Goal: Task Accomplishment & Management: Complete application form

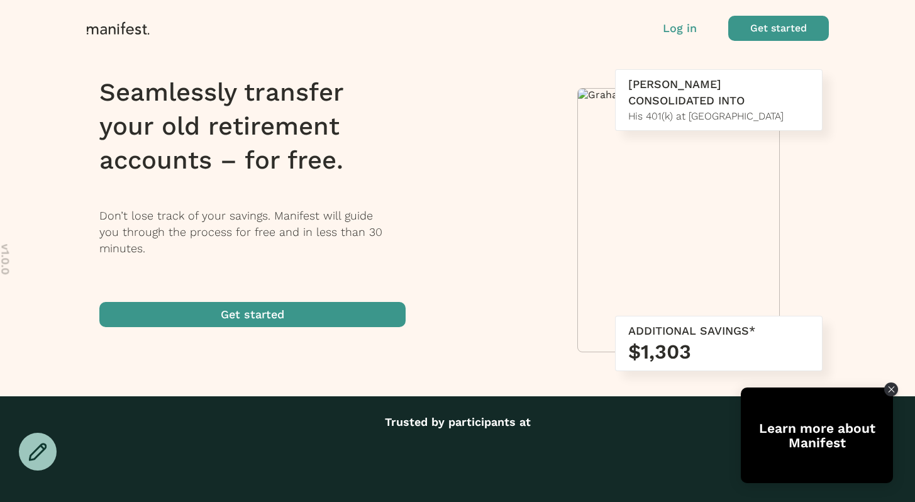
click at [355, 307] on span "button" at bounding box center [252, 314] width 306 height 25
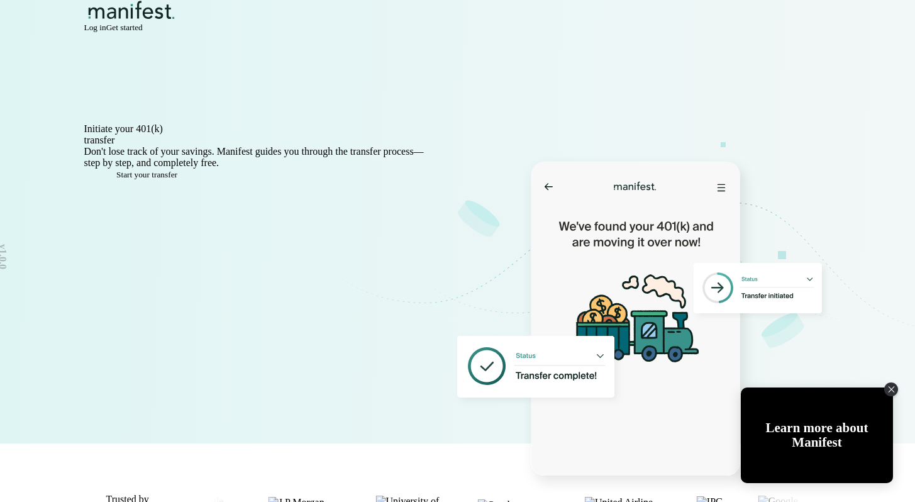
click at [106, 32] on span "Log in" at bounding box center [95, 27] width 22 height 9
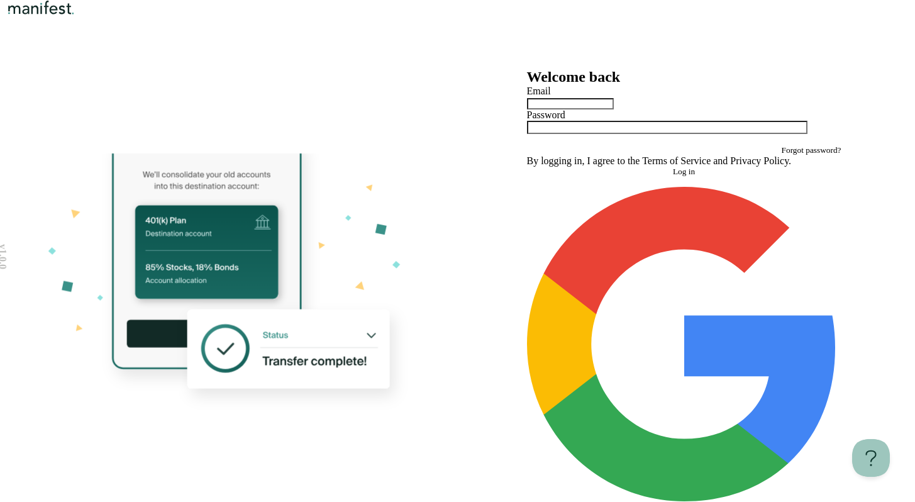
click at [617, 109] on div at bounding box center [684, 103] width 314 height 13
click at [614, 109] on input "text" at bounding box center [570, 103] width 87 height 11
type input "**********"
click at [527, 167] on button "Log in" at bounding box center [684, 172] width 314 height 10
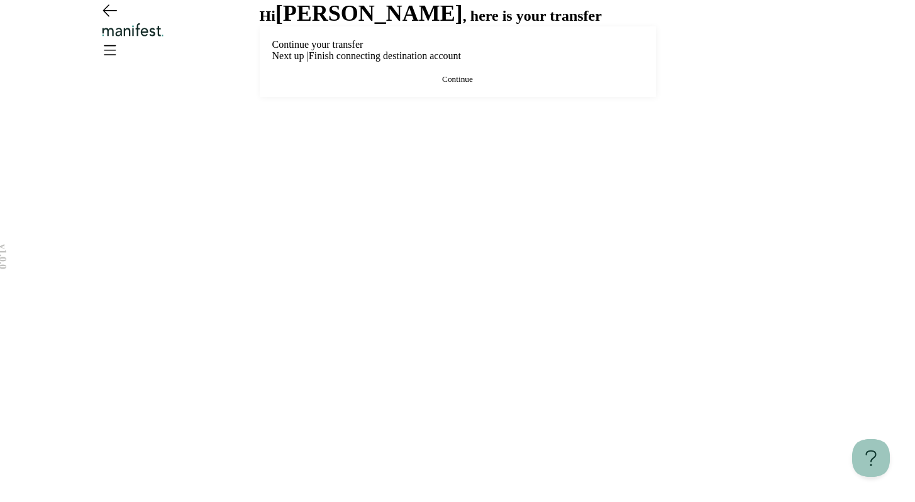
click at [433, 84] on button "Continue" at bounding box center [457, 79] width 371 height 10
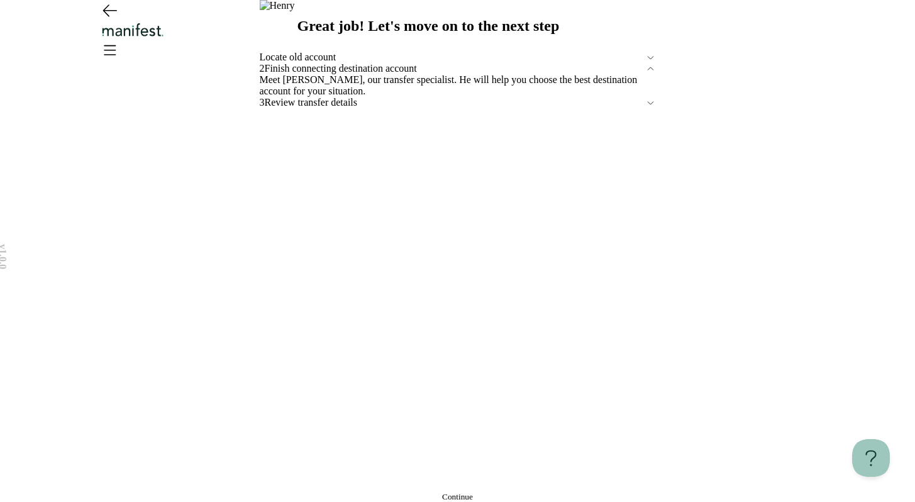
click at [113, 20] on icon "Go back" at bounding box center [109, 10] width 20 height 20
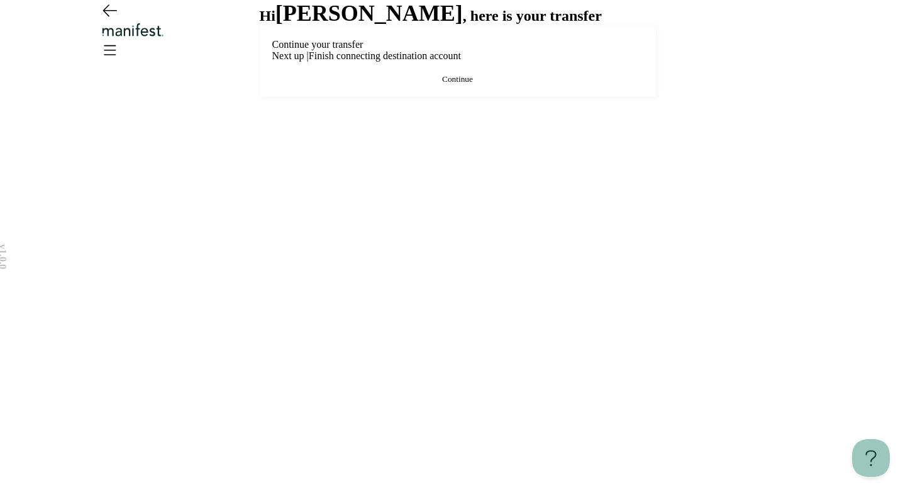
click at [109, 16] on icon "Go back" at bounding box center [109, 10] width 13 height 11
click at [423, 84] on button "Continue" at bounding box center [457, 79] width 371 height 10
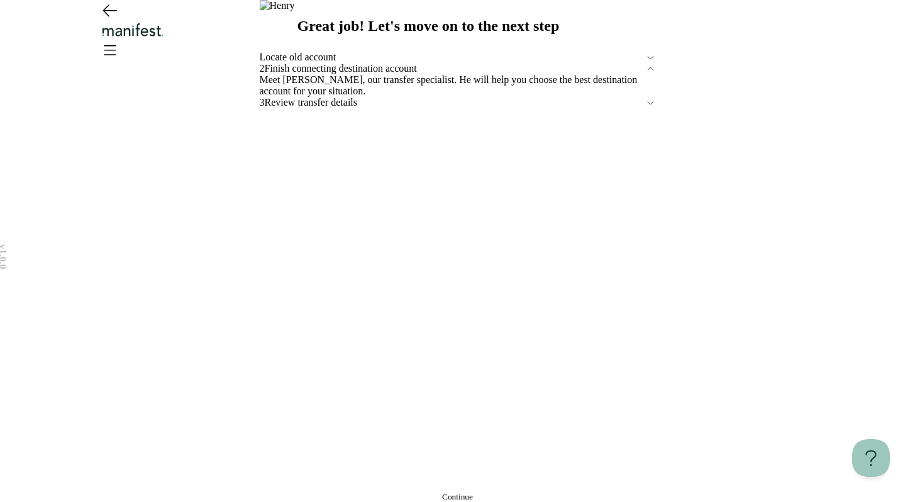
click at [556, 492] on button "Continue" at bounding box center [458, 497] width 396 height 10
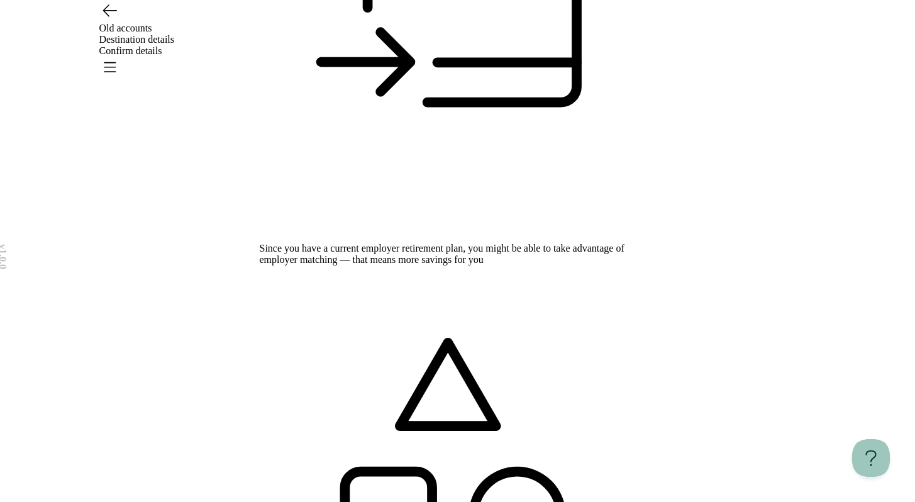
scroll to position [323, 0]
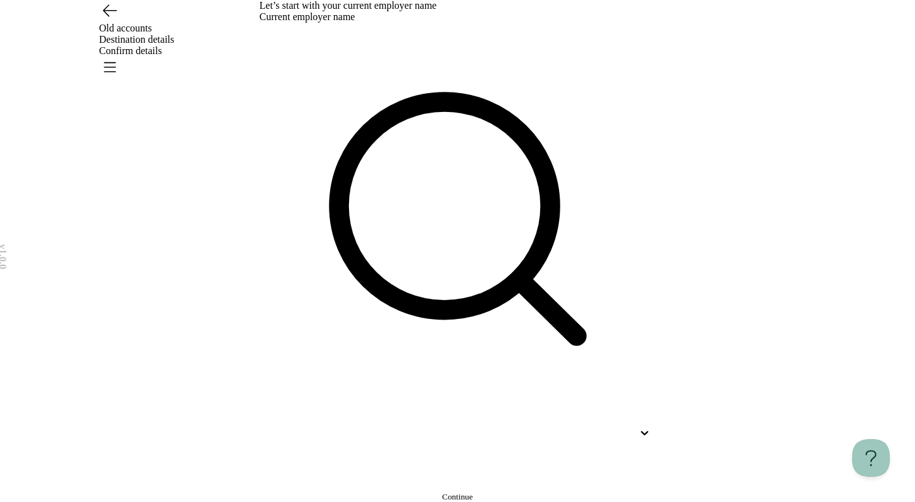
click at [474, 427] on div at bounding box center [447, 432] width 374 height 11
type input "****"
click at [416, 445] on div "Let’s start with your current employer name Current employer name The Davey Tre…" at bounding box center [458, 251] width 396 height 502
click at [442, 492] on span "Continue" at bounding box center [457, 496] width 31 height 9
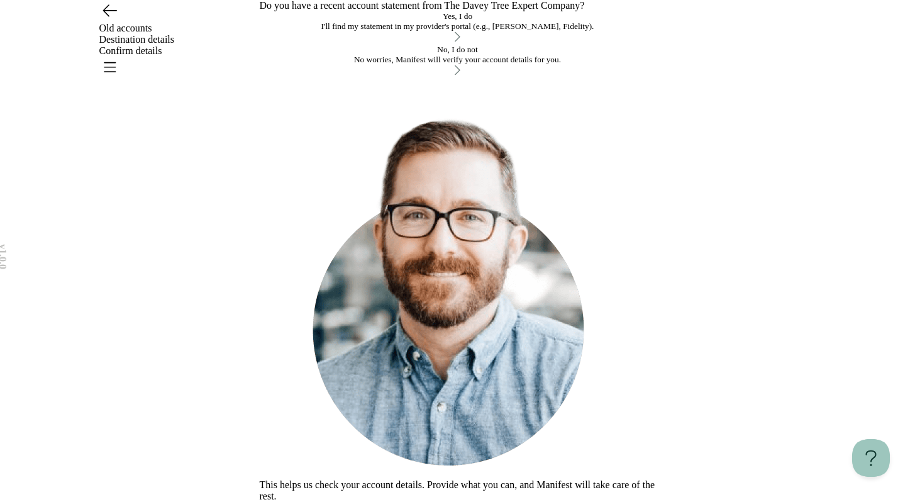
click at [455, 78] on button "No, I do not No worries, Manifest will verify your account details for you." at bounding box center [458, 61] width 396 height 33
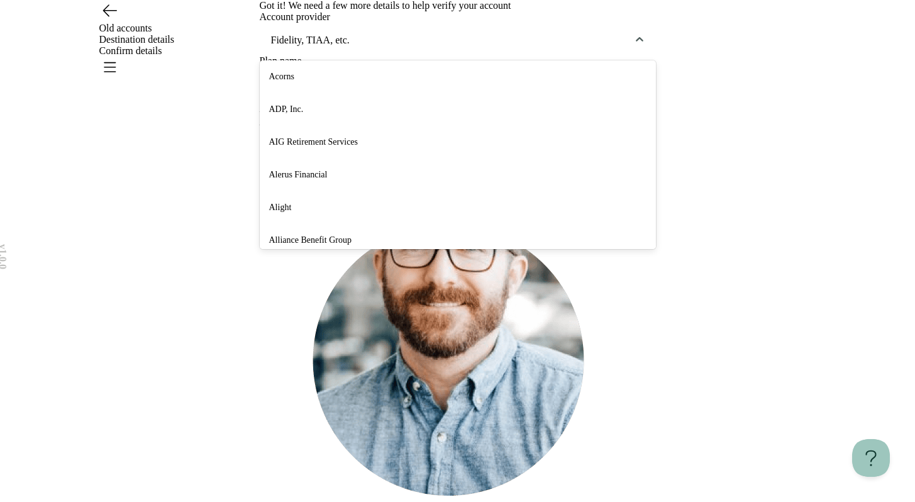
click at [402, 48] on div at bounding box center [449, 41] width 358 height 16
click at [755, 275] on div "v 1.0.0 Old accounts Destination details Confirm details Got it! We need a few …" at bounding box center [457, 271] width 915 height 543
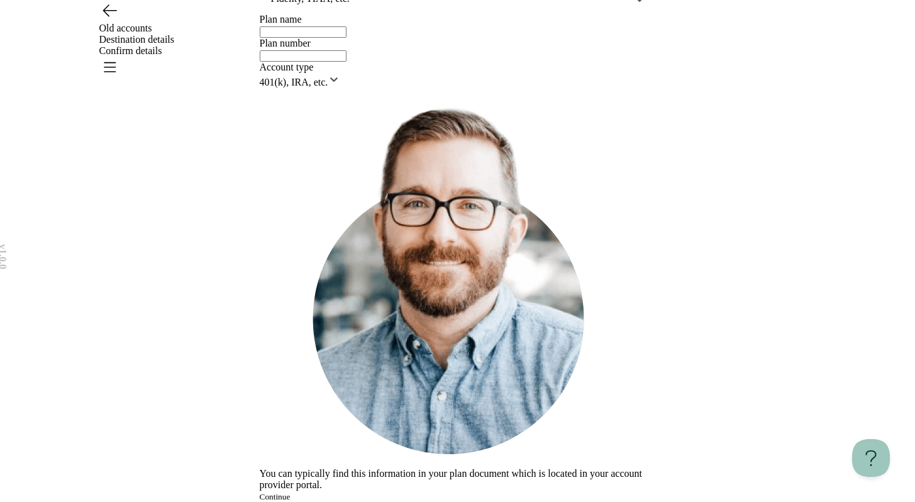
scroll to position [92, 0]
click at [291, 492] on button "Continue" at bounding box center [275, 497] width 31 height 10
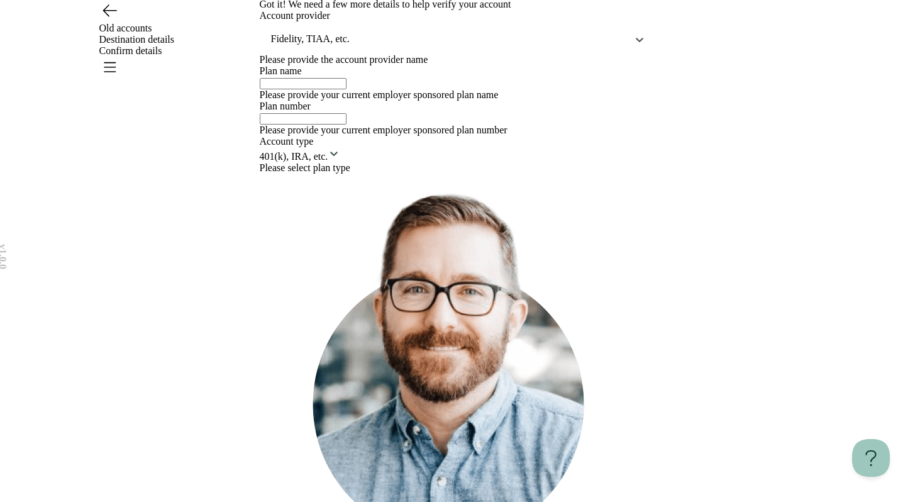
scroll to position [0, 0]
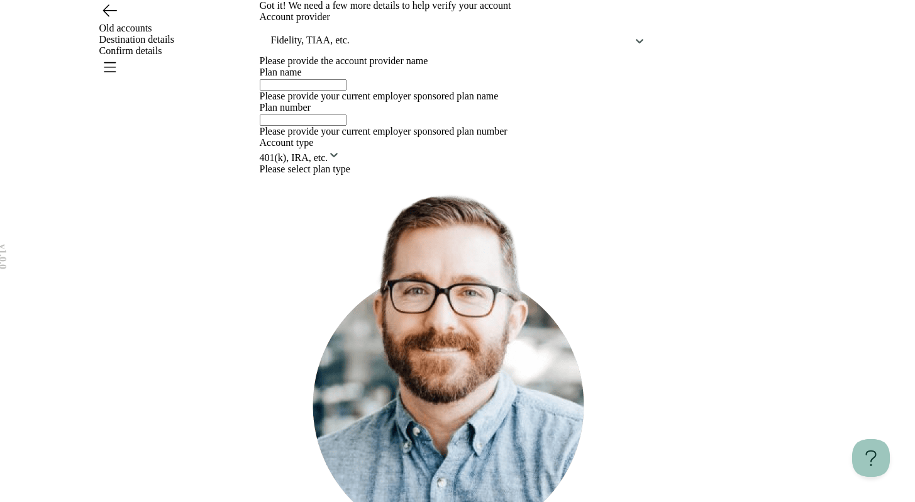
click at [542, 55] on div "Fidelity, TIAA, etc." at bounding box center [458, 40] width 396 height 30
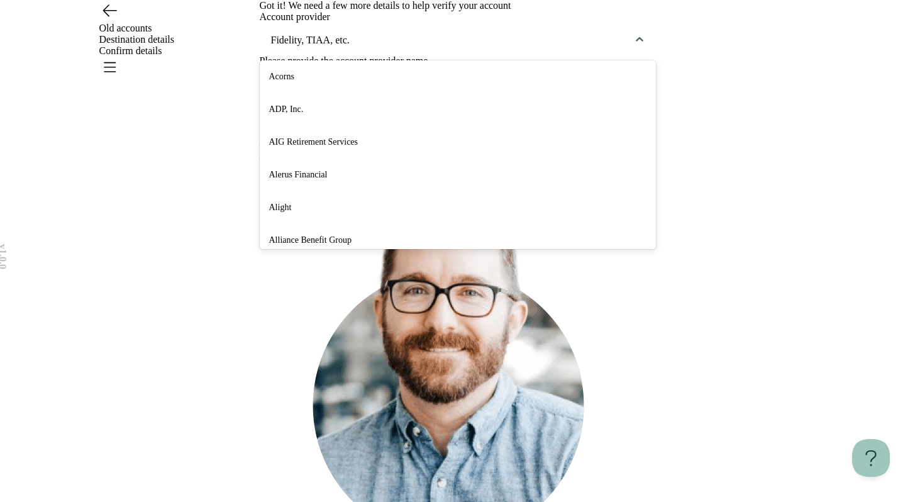
click at [468, 158] on div "AIG Retirement Services" at bounding box center [458, 142] width 396 height 33
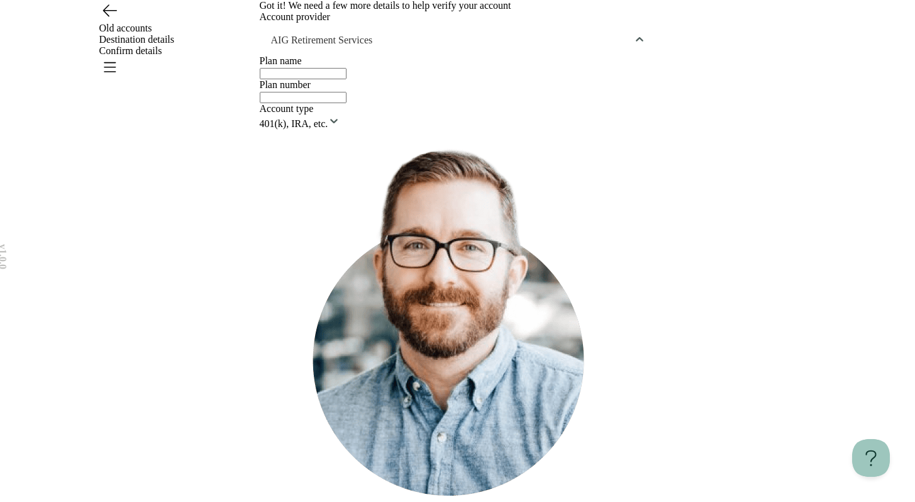
click at [544, 48] on div at bounding box center [449, 41] width 358 height 16
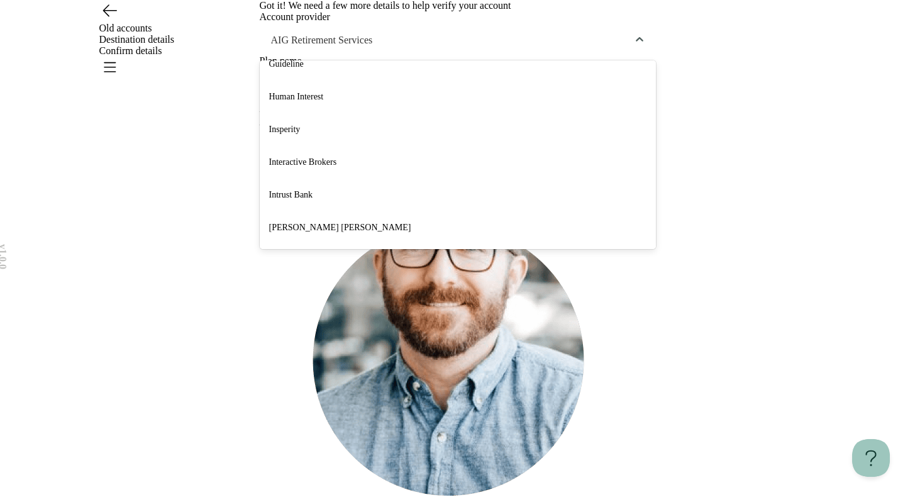
scroll to position [1934, 0]
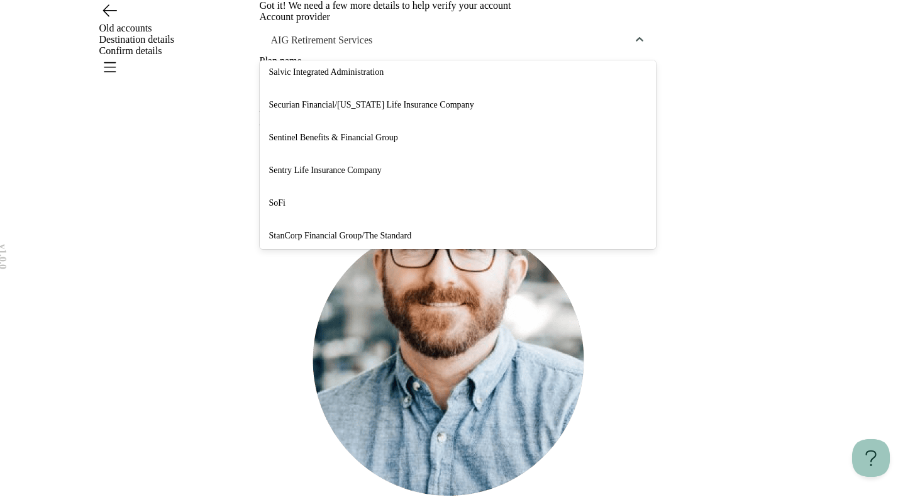
click at [516, 154] on div "Sentinel Benefits & Financial Group" at bounding box center [458, 137] width 396 height 33
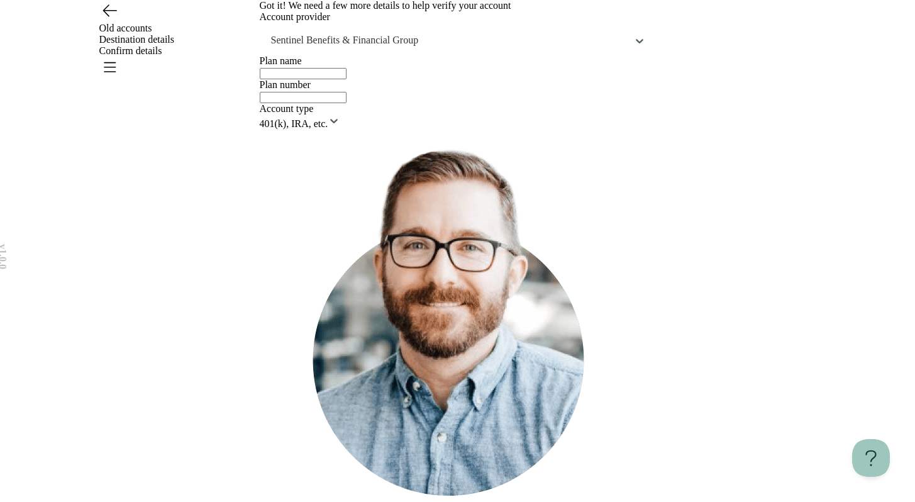
click at [346, 79] on input "text" at bounding box center [303, 73] width 87 height 11
type input "****"
click at [346, 103] on input "text" at bounding box center [303, 97] width 87 height 11
type input "***"
click at [385, 409] on html "v 1.0.0 Old accounts Destination details Confirm details Got it! We need a few …" at bounding box center [457, 271] width 915 height 543
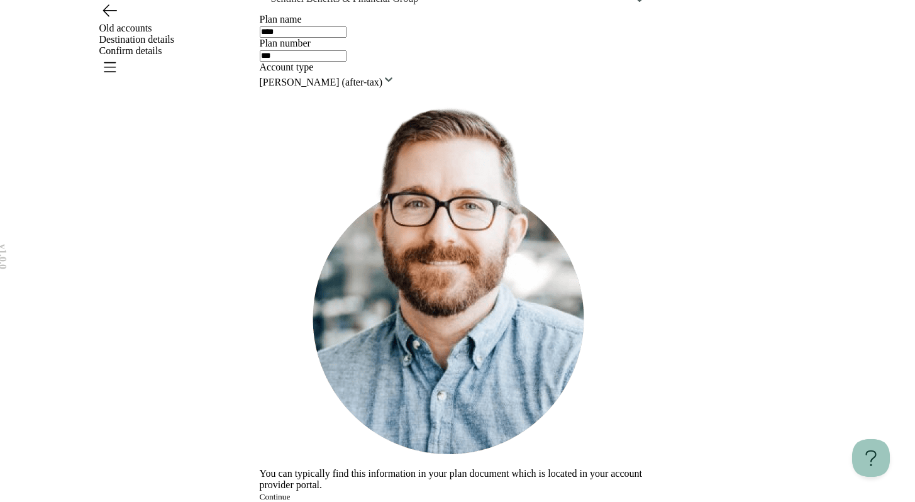
scroll to position [92, 0]
click at [291, 492] on button "Continue" at bounding box center [275, 497] width 31 height 10
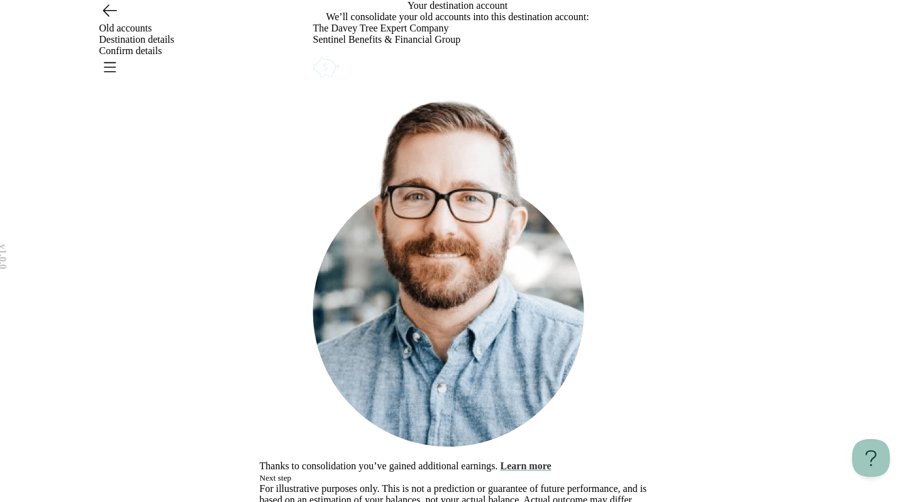
click at [551, 460] on button "Learn more" at bounding box center [526, 465] width 51 height 11
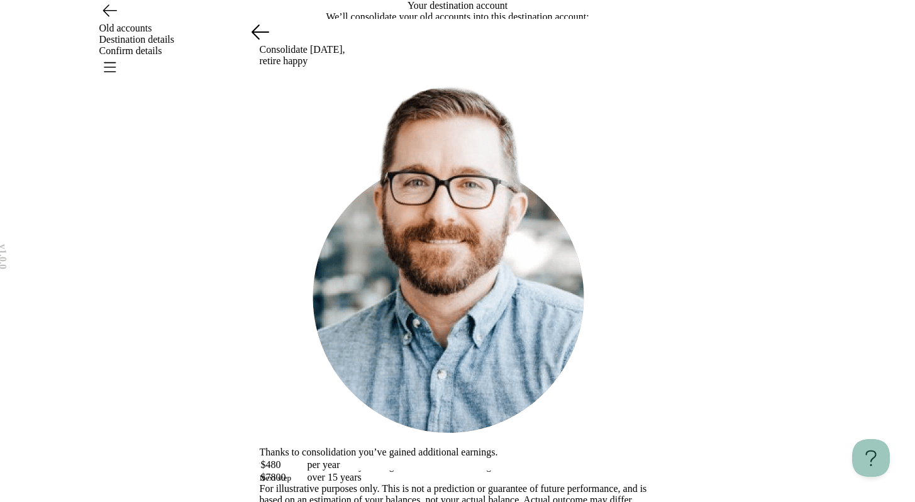
scroll to position [321, 0]
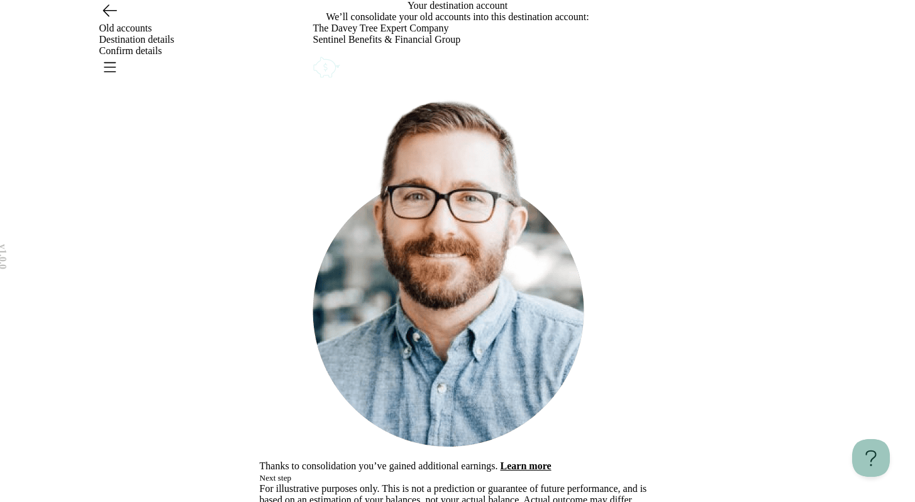
click at [292, 473] on button "Next step" at bounding box center [276, 478] width 32 height 10
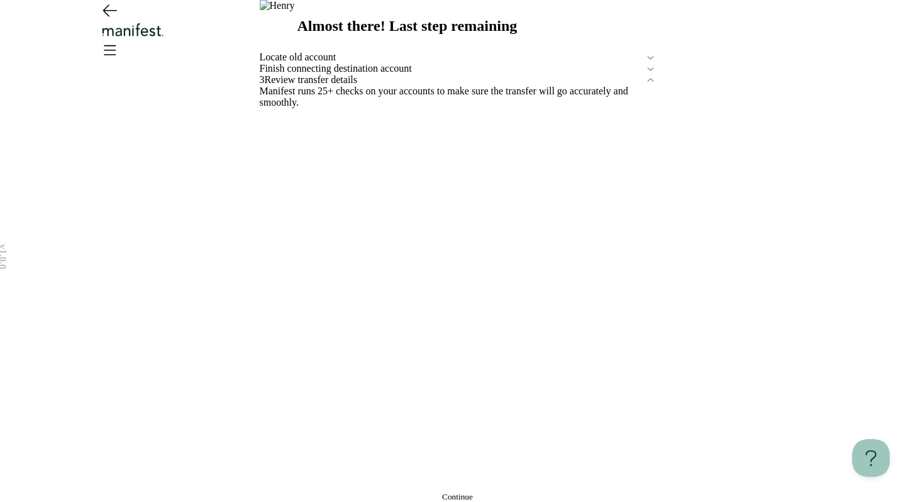
click at [428, 492] on button "Continue" at bounding box center [458, 497] width 396 height 10
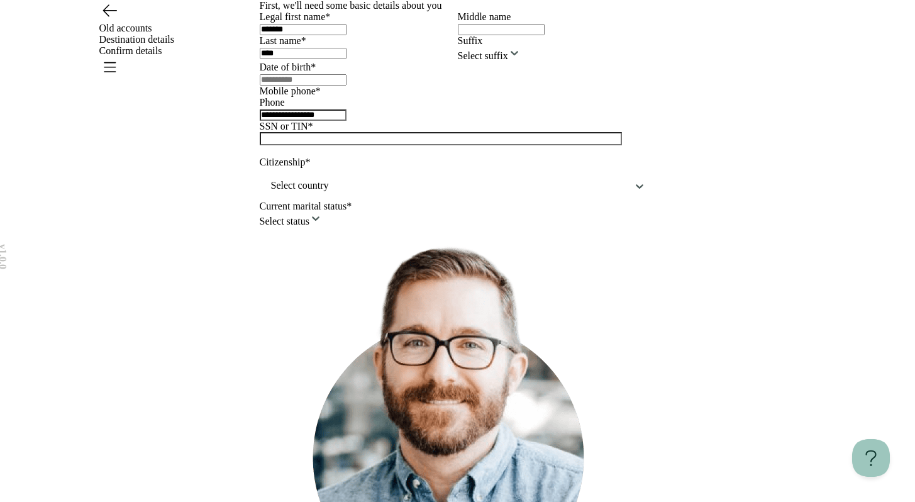
scroll to position [67, 0]
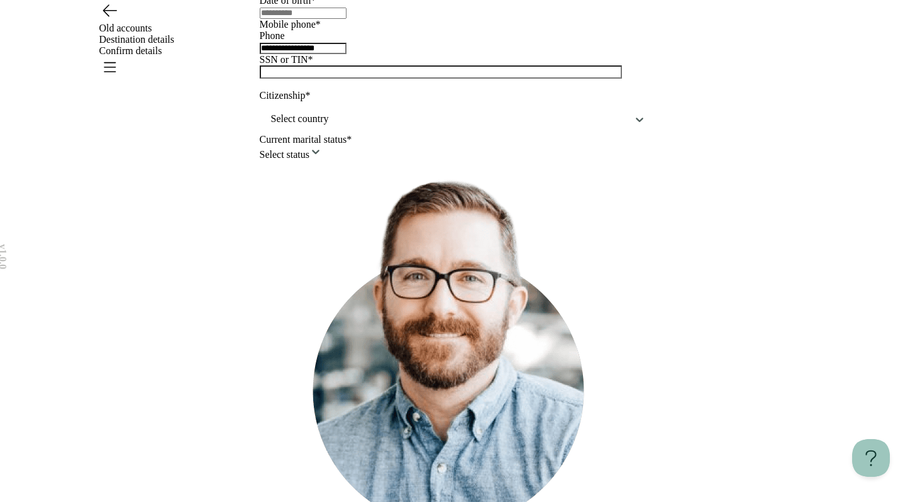
click at [275, 19] on div at bounding box center [458, 12] width 396 height 13
click at [275, 19] on input "text" at bounding box center [303, 13] width 87 height 11
type input "**********"
click at [266, 90] on div at bounding box center [458, 77] width 396 height 25
click at [264, 134] on div "Select country" at bounding box center [458, 119] width 396 height 30
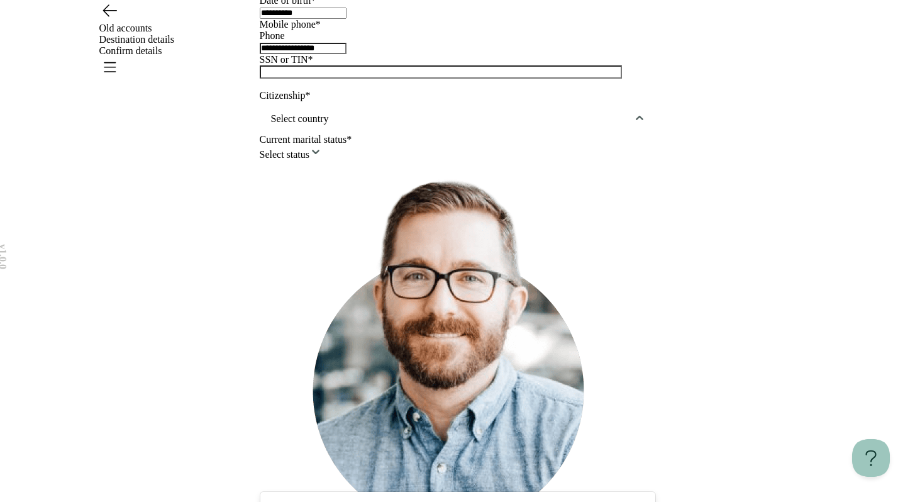
scroll to position [372, 0]
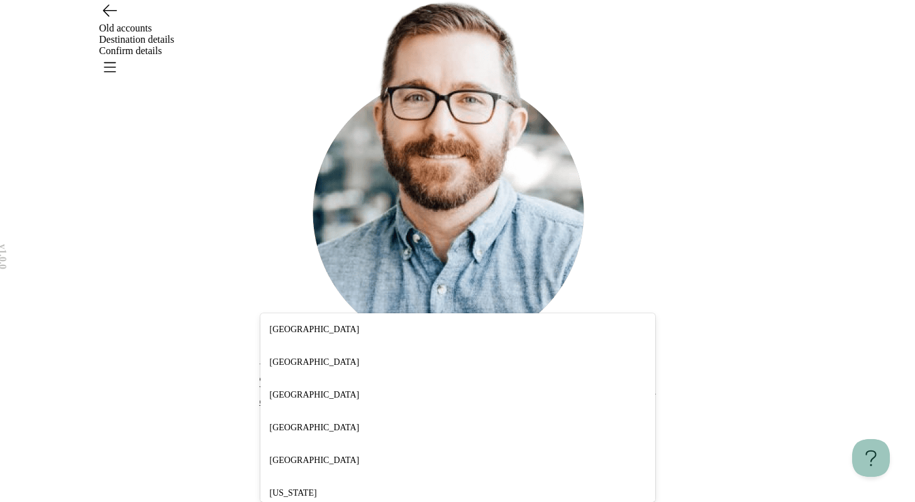
click at [304, 313] on div "[GEOGRAPHIC_DATA]" at bounding box center [457, 329] width 395 height 33
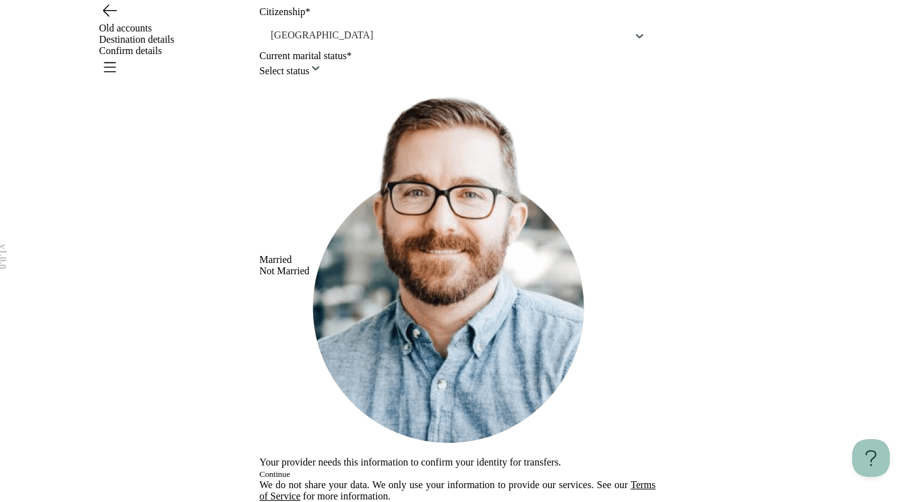
click at [307, 232] on html "**********" at bounding box center [457, 176] width 915 height 652
click at [291, 469] on button "Continue" at bounding box center [275, 474] width 31 height 10
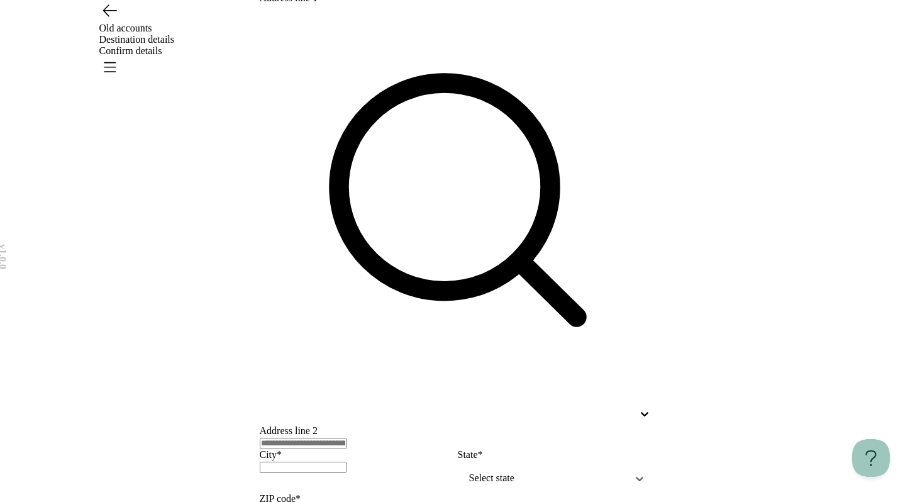
scroll to position [0, 0]
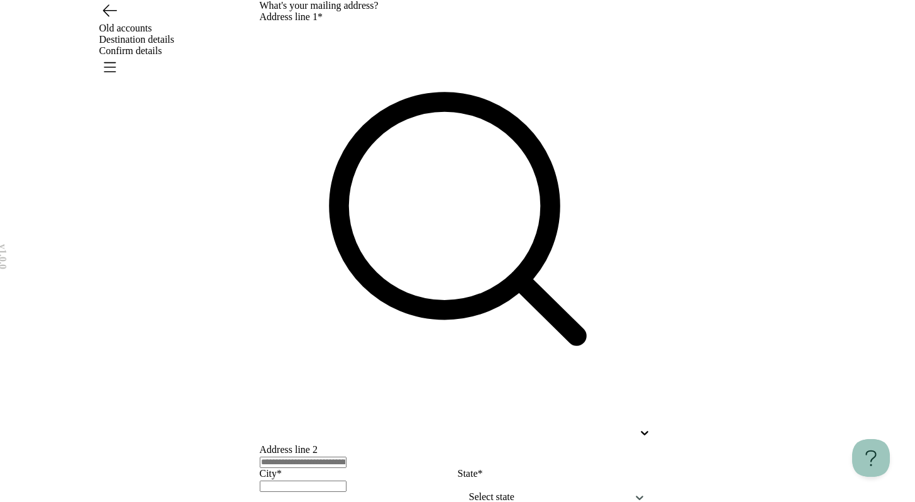
click at [531, 192] on div at bounding box center [458, 233] width 396 height 421
click at [529, 427] on div at bounding box center [447, 432] width 374 height 11
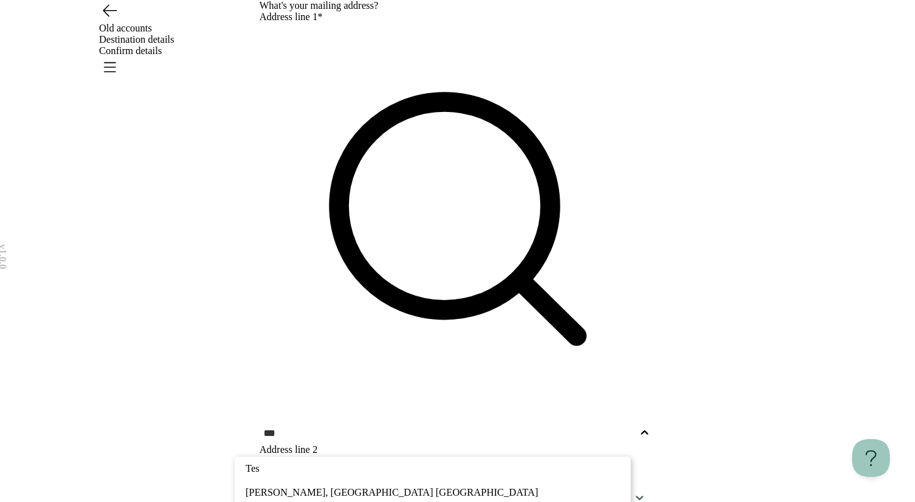
type input "***"
type input "*****"
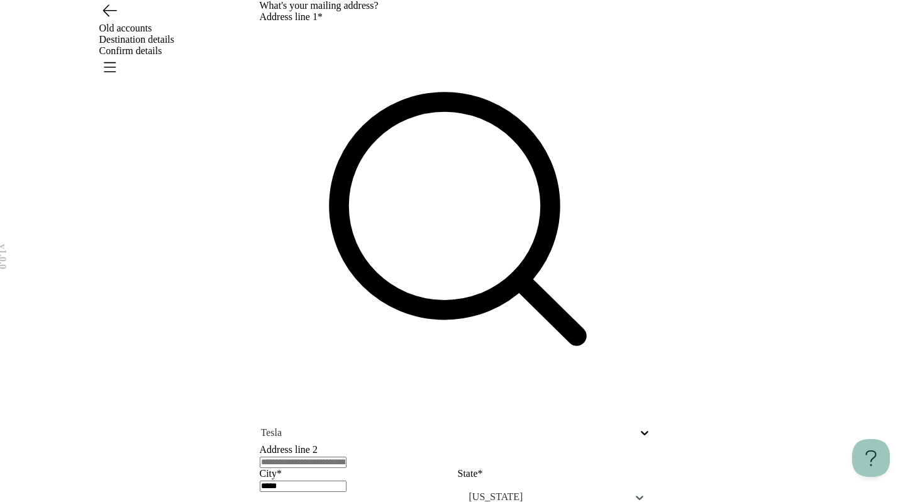
click at [346, 457] on input "text" at bounding box center [303, 462] width 87 height 11
click at [212, 370] on div "v 1.0.0 Old accounts Destination details Confirm details What's your mailing ad…" at bounding box center [457, 480] width 915 height 961
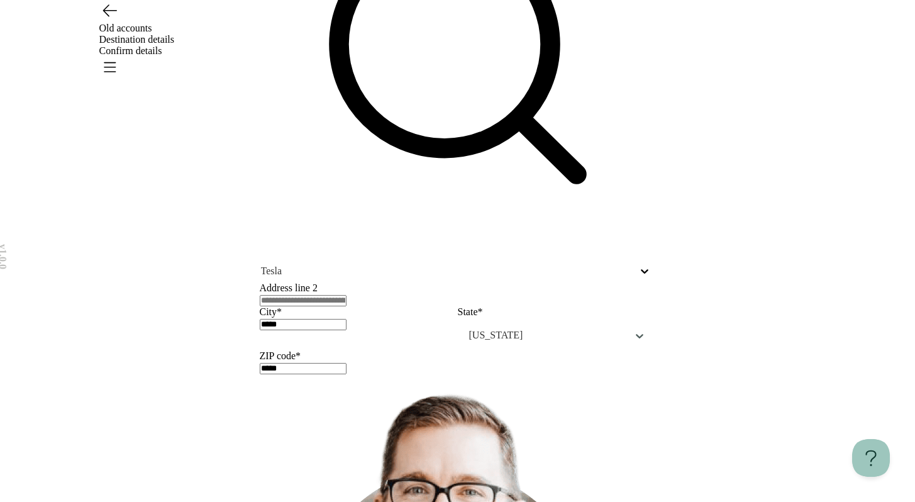
type input "*****"
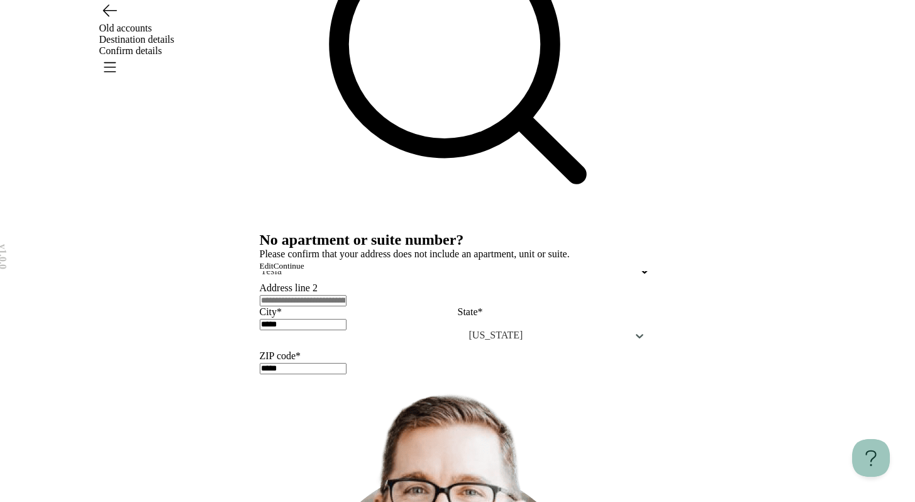
click at [304, 271] on button "Continue" at bounding box center [289, 266] width 31 height 10
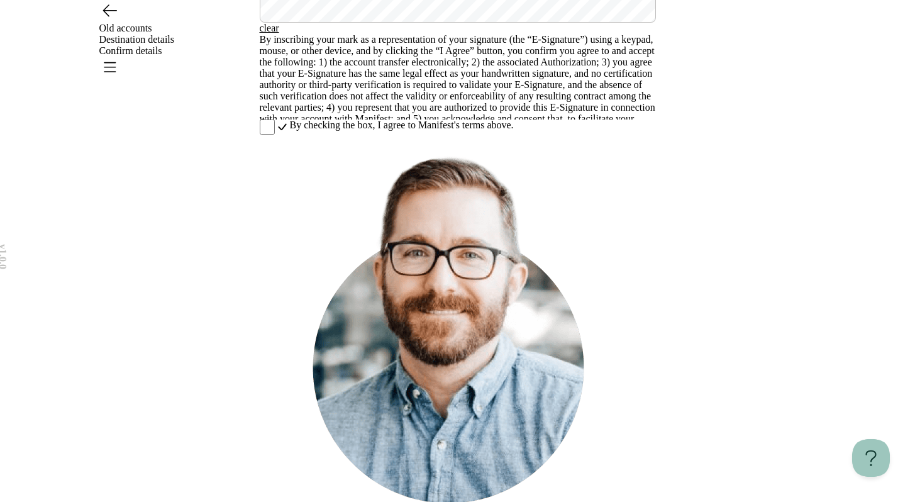
scroll to position [406, 0]
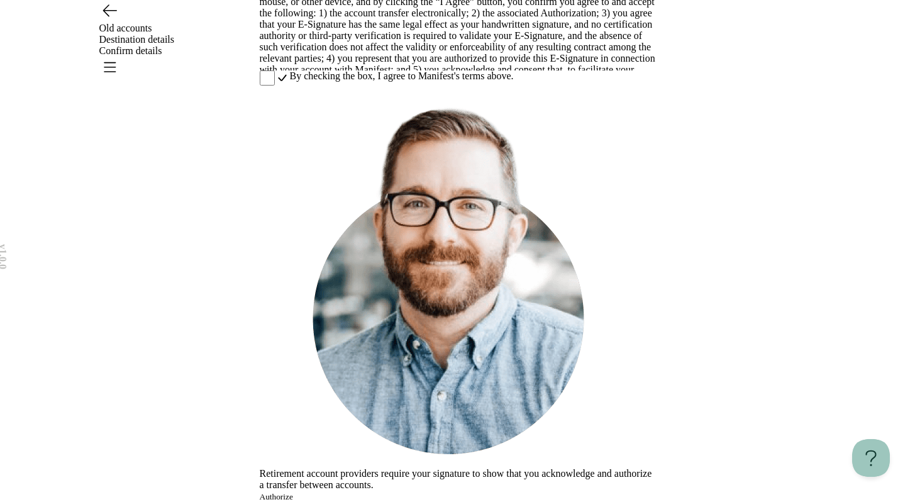
click at [293, 492] on button "Authorize" at bounding box center [276, 497] width 33 height 10
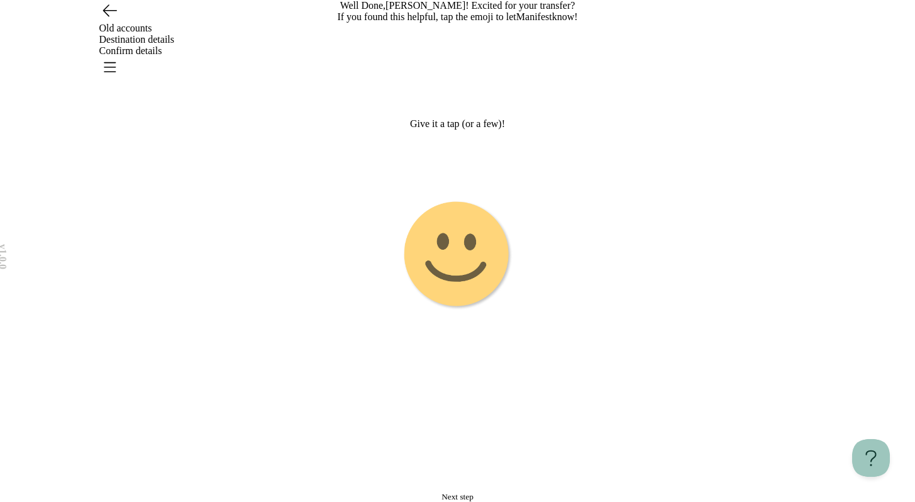
click at [440, 311] on image "Emoji 1 touch loop animation" at bounding box center [457, 255] width 113 height 113
click at [429, 492] on button "Next step" at bounding box center [458, 497] width 396 height 10
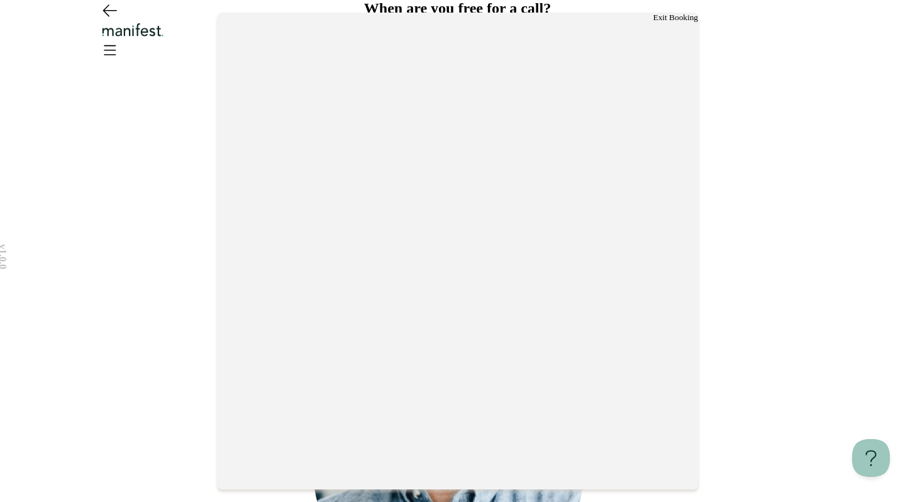
click at [653, 23] on button "Exit Booking" at bounding box center [675, 18] width 45 height 10
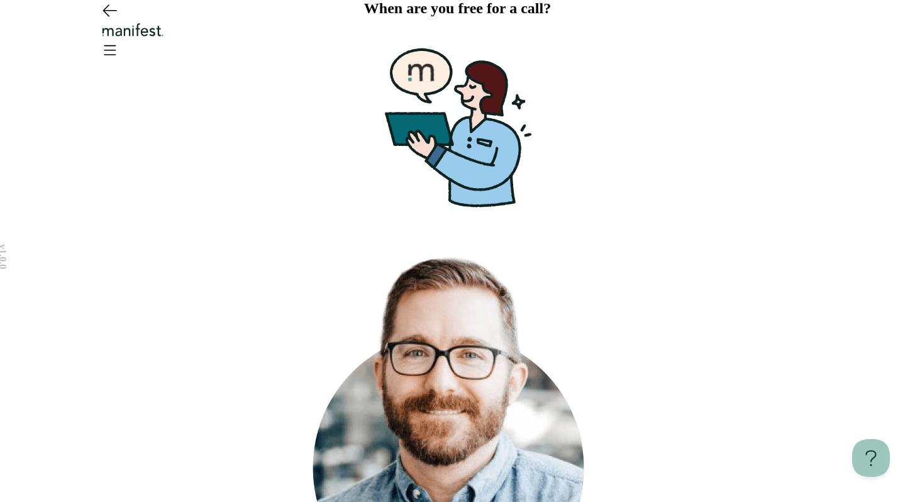
click at [106, 16] on icon "Go back" at bounding box center [109, 10] width 13 height 11
